Goal: Information Seeking & Learning: Learn about a topic

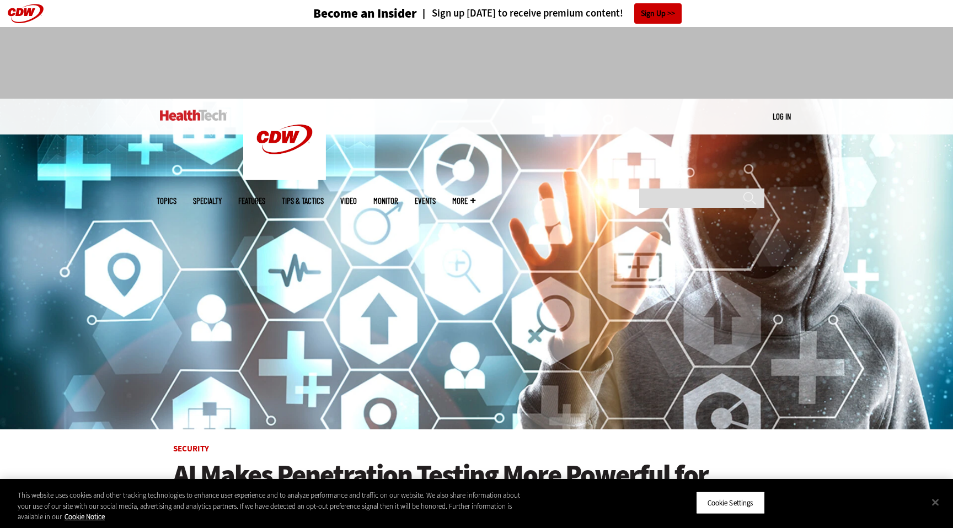
drag, startPoint x: 626, startPoint y: 401, endPoint x: 634, endPoint y: 382, distance: 20.8
click at [626, 401] on img at bounding box center [476, 264] width 953 height 331
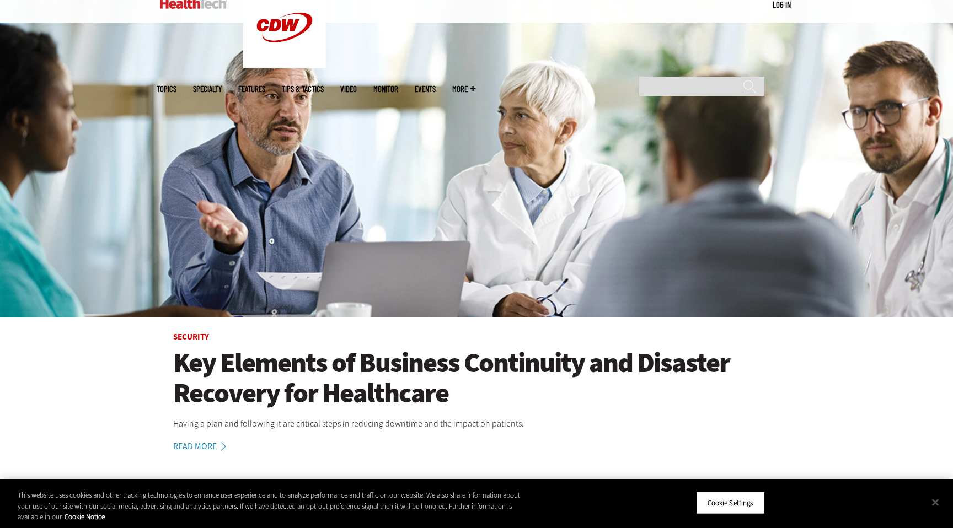
scroll to position [229, 0]
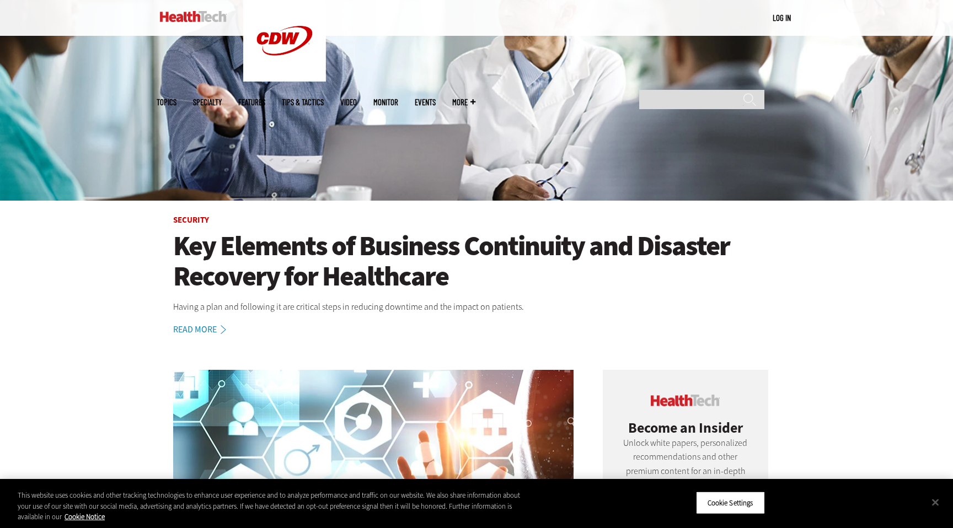
click at [314, 235] on h1 "Key Elements of Business Continuity and Disaster Recovery for Healthcare" at bounding box center [476, 261] width 607 height 61
